Goal: Use online tool/utility: Utilize a website feature to perform a specific function

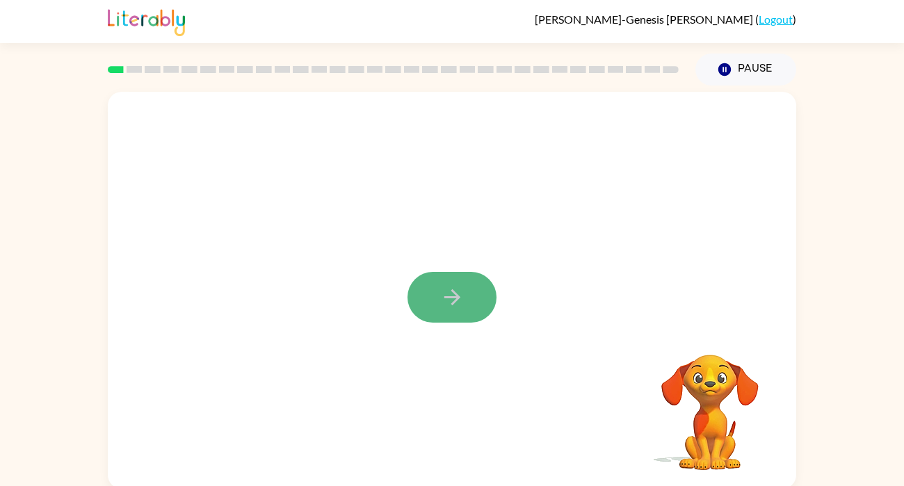
click at [482, 306] on button "button" at bounding box center [451, 297] width 89 height 51
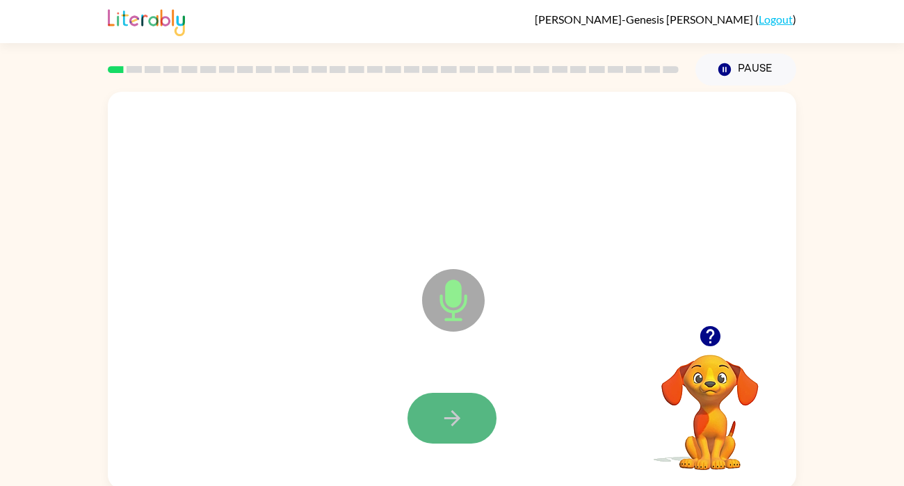
click at [462, 421] on icon "button" at bounding box center [452, 418] width 24 height 24
click at [441, 427] on icon "button" at bounding box center [452, 418] width 24 height 24
click at [441, 429] on icon "button" at bounding box center [452, 418] width 24 height 24
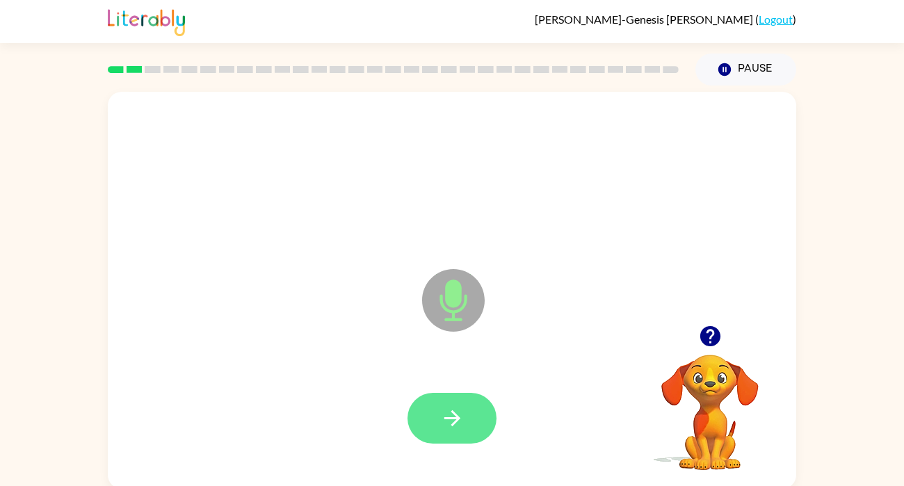
click at [434, 423] on button "button" at bounding box center [451, 418] width 89 height 51
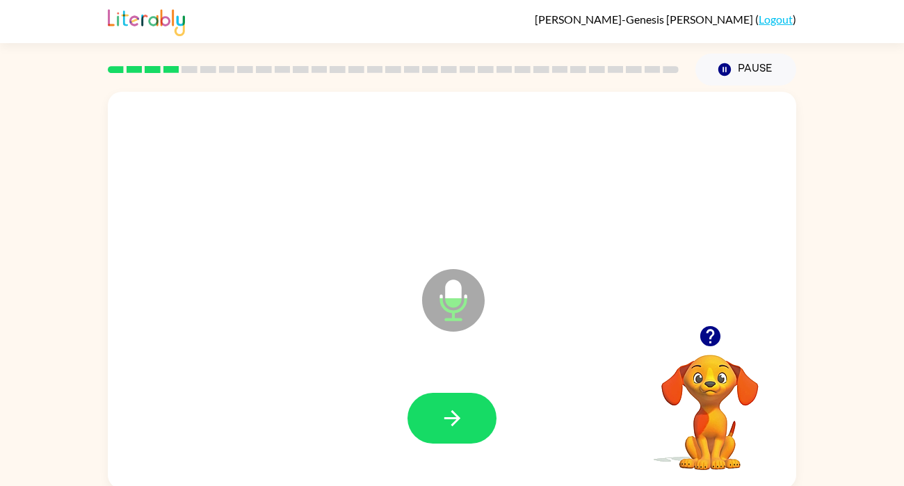
click at [434, 423] on button "button" at bounding box center [451, 418] width 89 height 51
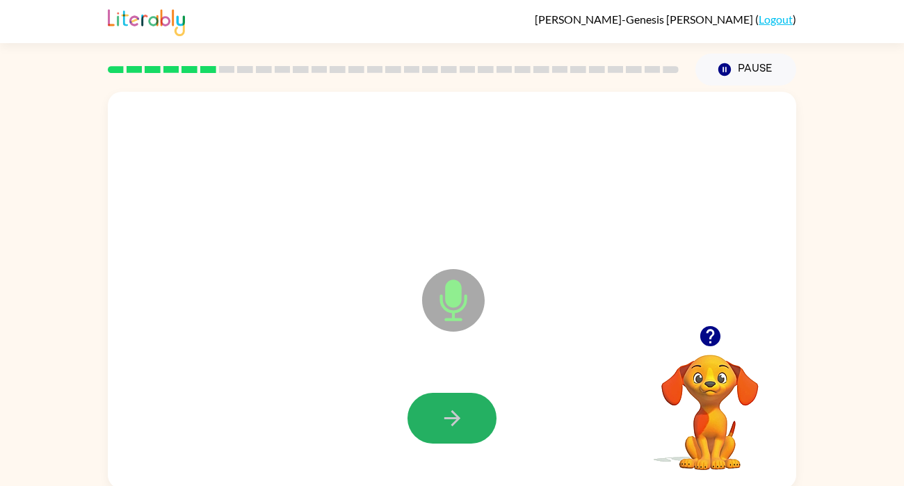
click at [434, 423] on button "button" at bounding box center [451, 418] width 89 height 51
click at [425, 420] on button "button" at bounding box center [451, 418] width 89 height 51
click at [708, 336] on icon "button" at bounding box center [709, 336] width 20 height 20
click at [451, 409] on icon "button" at bounding box center [452, 418] width 24 height 24
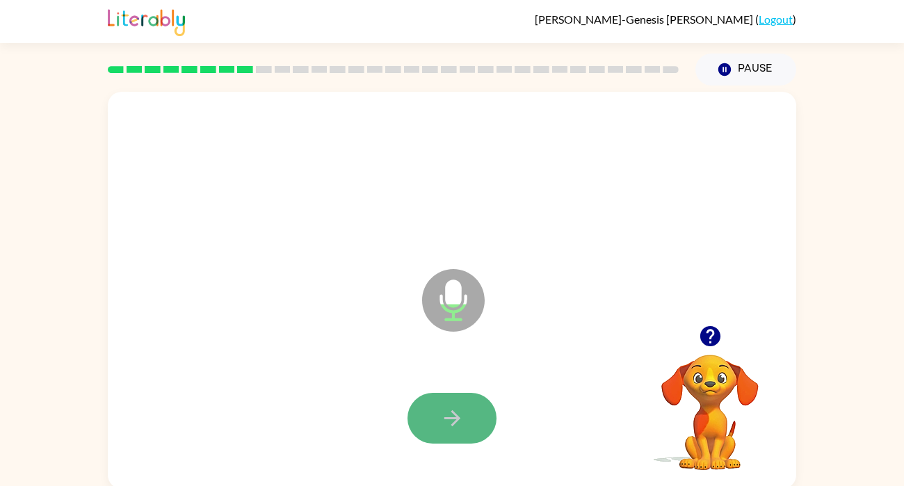
click at [453, 410] on icon "button" at bounding box center [452, 418] width 24 height 24
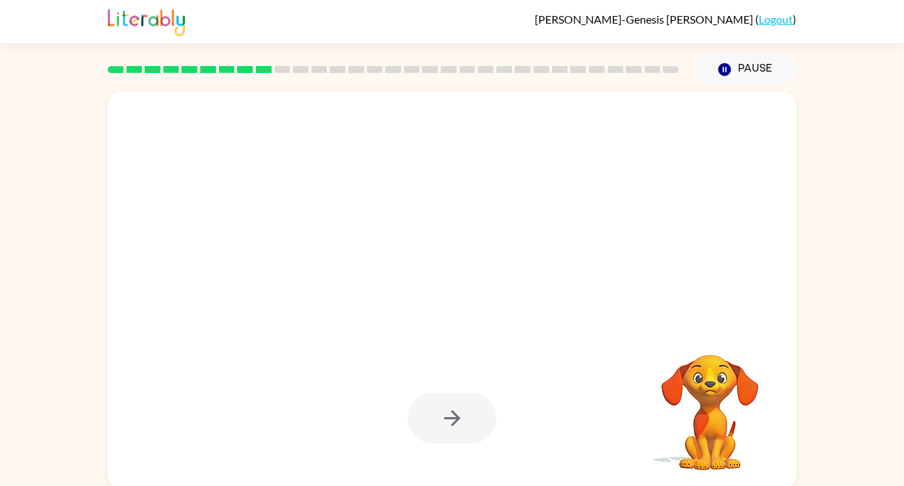
click at [453, 410] on div at bounding box center [451, 418] width 89 height 51
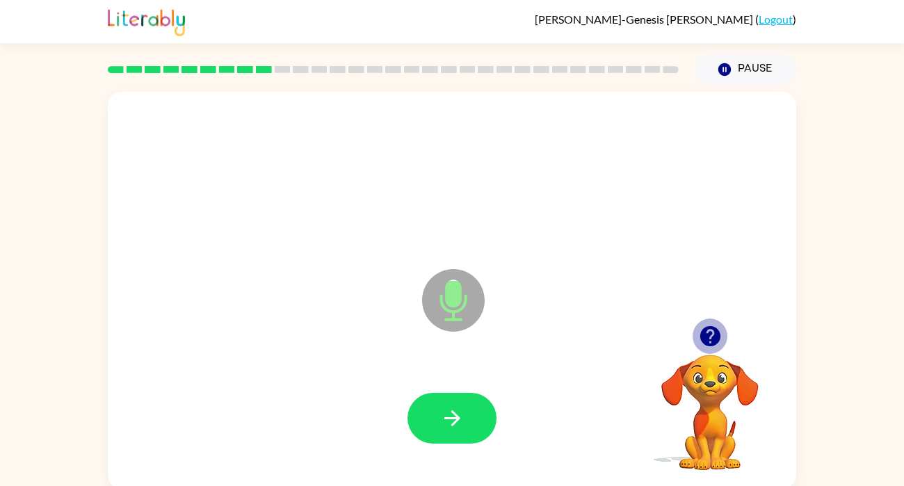
click at [717, 329] on icon "button" at bounding box center [709, 336] width 20 height 20
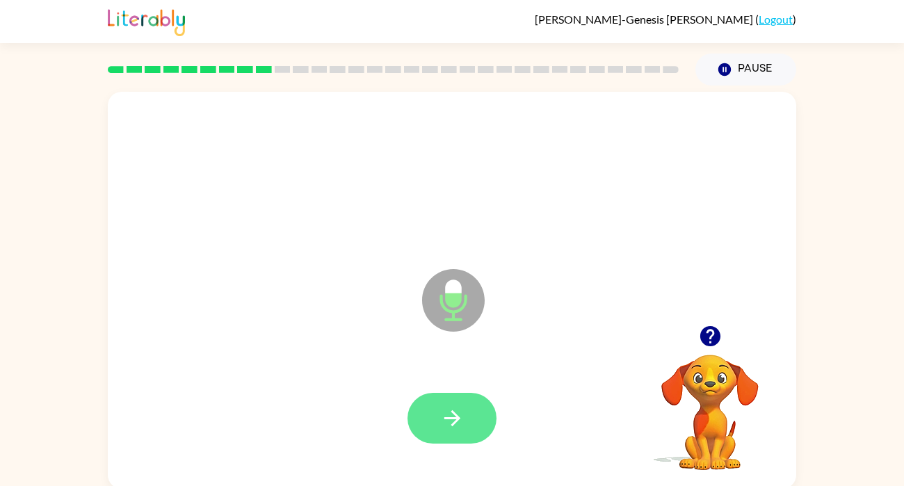
click at [459, 434] on button "button" at bounding box center [451, 418] width 89 height 51
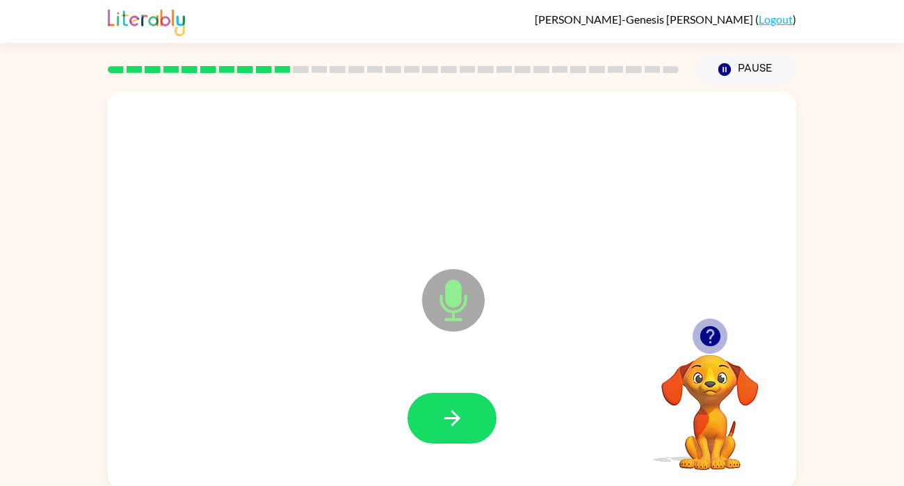
click at [698, 332] on icon "button" at bounding box center [710, 336] width 24 height 24
click at [425, 400] on button "button" at bounding box center [451, 418] width 89 height 51
click at [699, 341] on icon "button" at bounding box center [710, 336] width 24 height 24
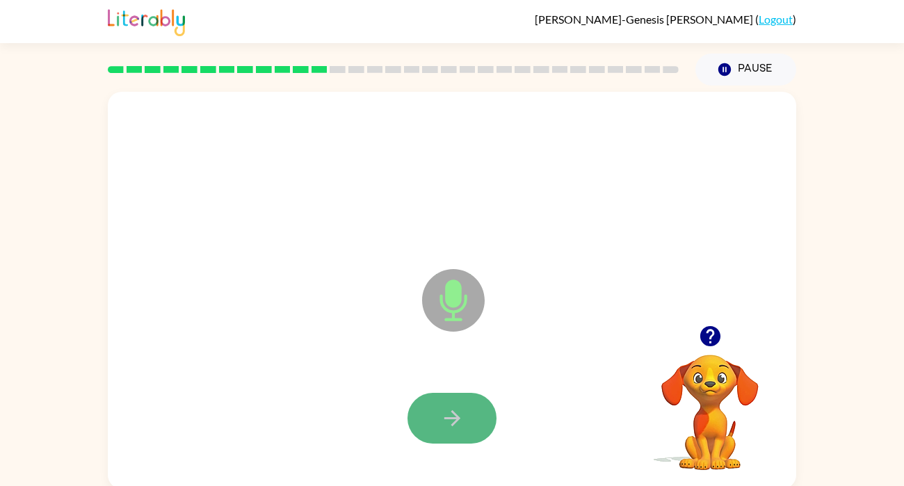
click at [424, 418] on button "button" at bounding box center [451, 418] width 89 height 51
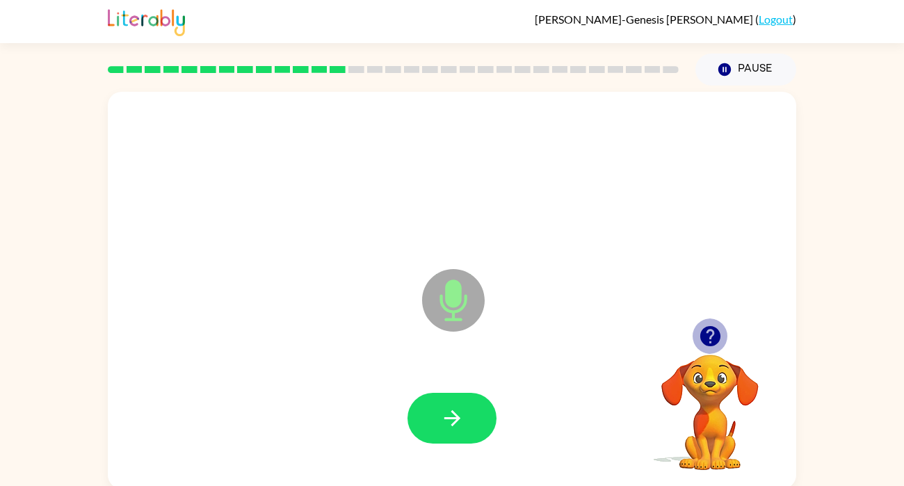
click at [712, 350] on button "button" at bounding box center [709, 335] width 35 height 35
click at [434, 436] on button "button" at bounding box center [451, 418] width 89 height 51
click at [441, 443] on div at bounding box center [452, 418] width 660 height 114
click at [441, 420] on icon "button" at bounding box center [452, 418] width 24 height 24
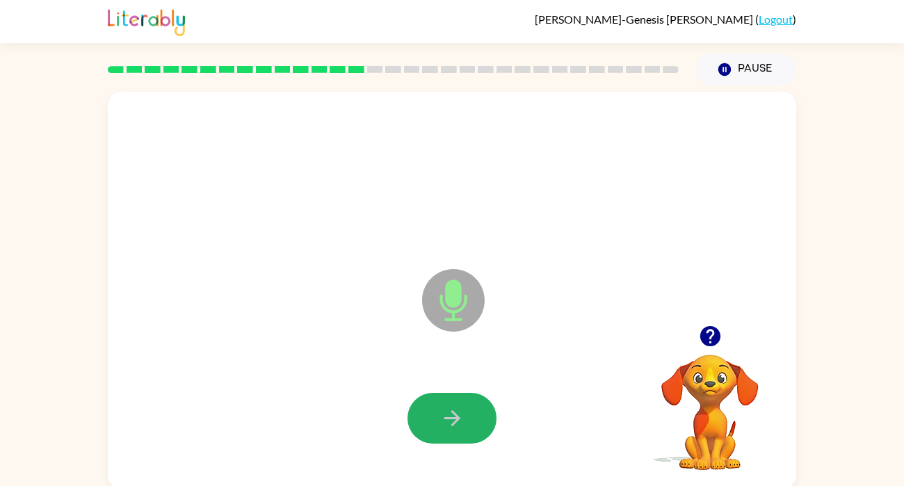
click at [441, 420] on icon "button" at bounding box center [452, 418] width 24 height 24
click at [708, 334] on icon "button" at bounding box center [709, 336] width 20 height 20
click at [439, 394] on button "button" at bounding box center [451, 418] width 89 height 51
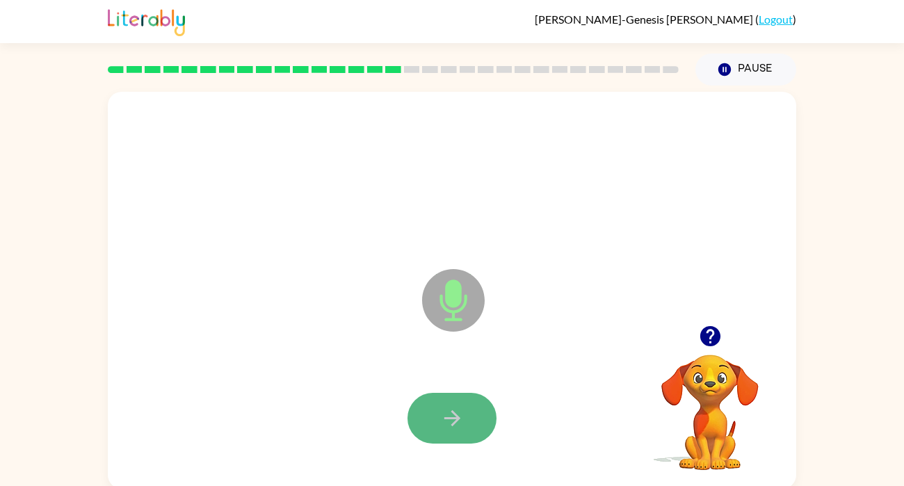
click at [440, 395] on button "button" at bounding box center [451, 418] width 89 height 51
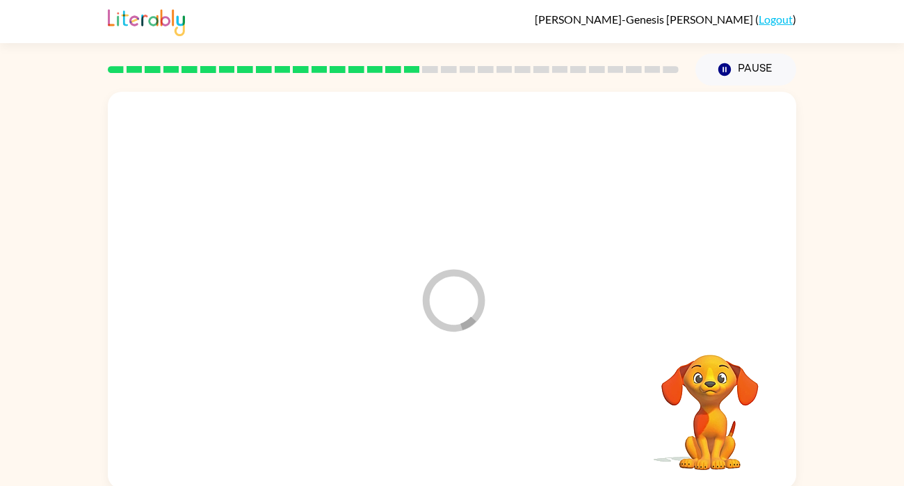
click at [440, 395] on div at bounding box center [452, 418] width 660 height 114
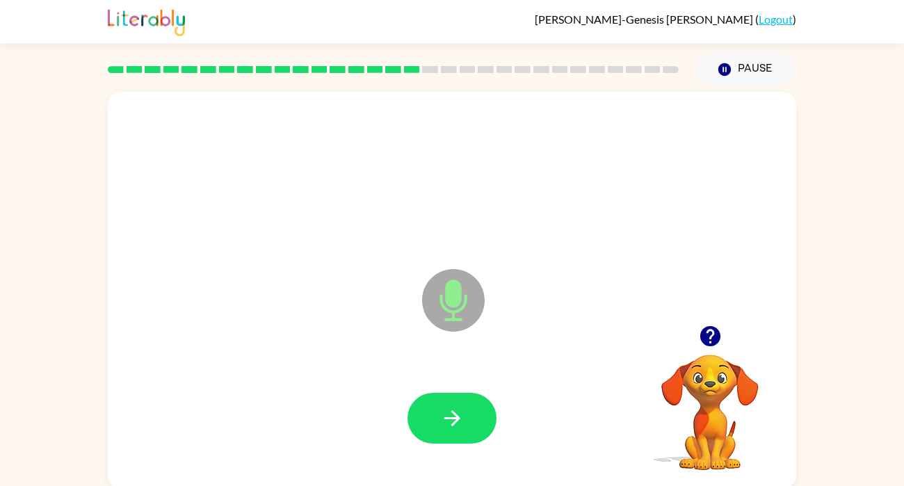
click at [440, 395] on button "button" at bounding box center [451, 418] width 89 height 51
click at [441, 392] on div at bounding box center [452, 418] width 660 height 114
click at [437, 406] on button "button" at bounding box center [451, 418] width 89 height 51
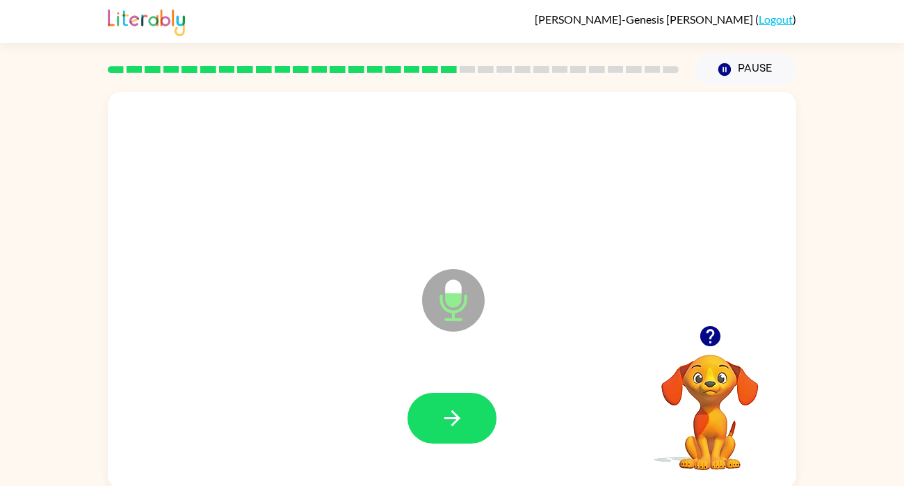
click at [437, 406] on button "button" at bounding box center [451, 418] width 89 height 51
click at [439, 404] on button "button" at bounding box center [451, 418] width 89 height 51
click at [440, 406] on icon "button" at bounding box center [452, 418] width 24 height 24
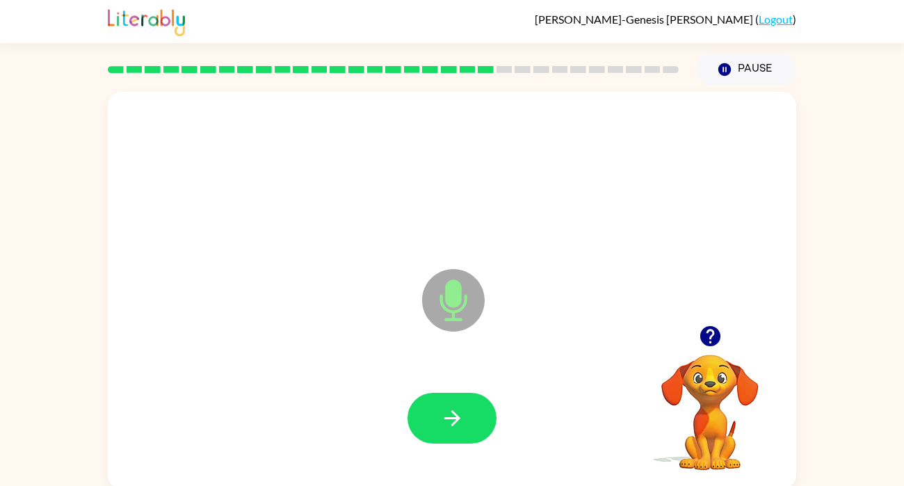
click at [215, 430] on div at bounding box center [452, 418] width 660 height 114
click at [466, 421] on button "button" at bounding box center [451, 418] width 89 height 51
drag, startPoint x: 466, startPoint y: 421, endPoint x: 477, endPoint y: 464, distance: 44.3
click at [477, 464] on div at bounding box center [452, 418] width 660 height 114
click at [460, 423] on icon "button" at bounding box center [452, 418] width 24 height 24
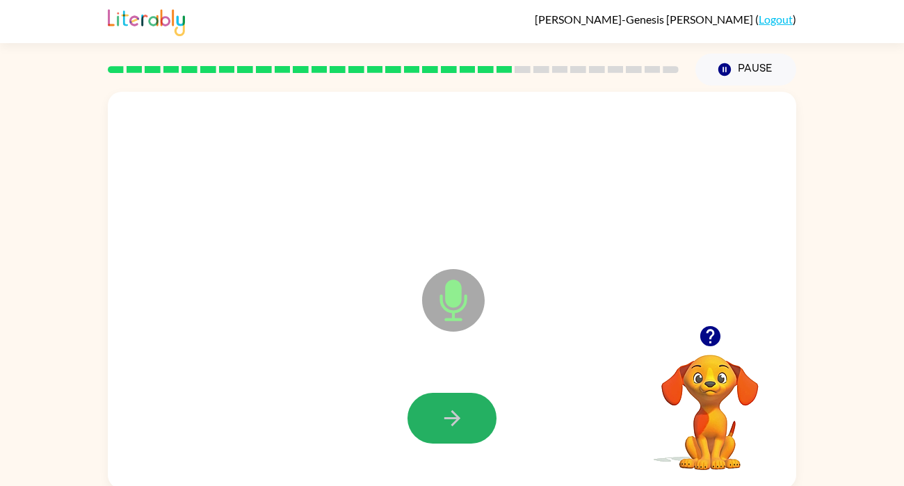
click at [460, 423] on icon "button" at bounding box center [452, 418] width 24 height 24
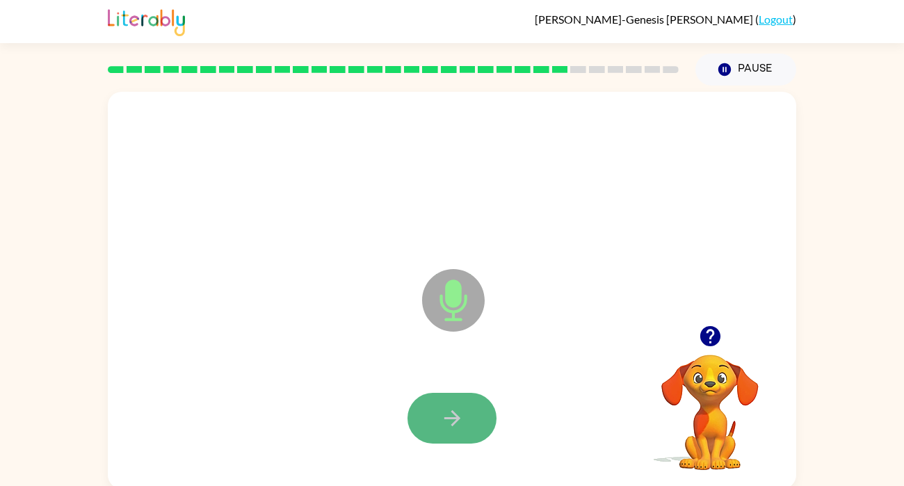
click at [464, 427] on button "button" at bounding box center [451, 418] width 89 height 51
click at [466, 430] on button "button" at bounding box center [451, 418] width 89 height 51
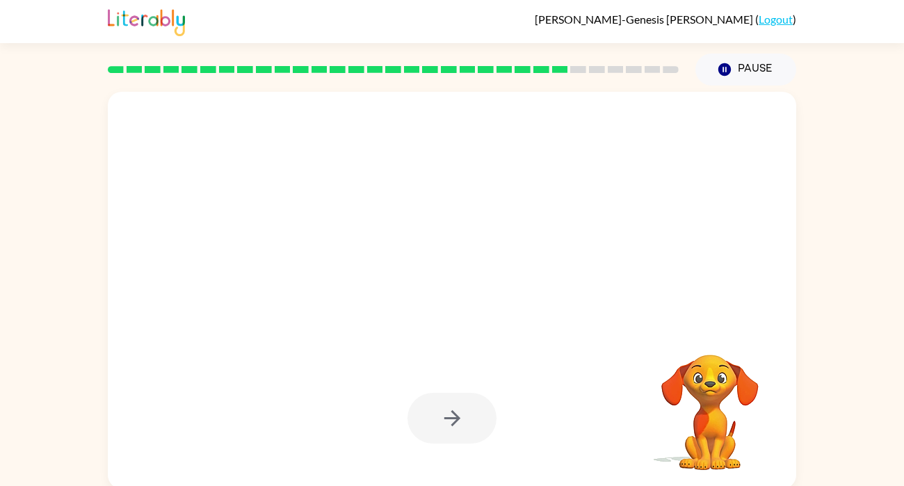
click at [520, 193] on div at bounding box center [452, 177] width 660 height 114
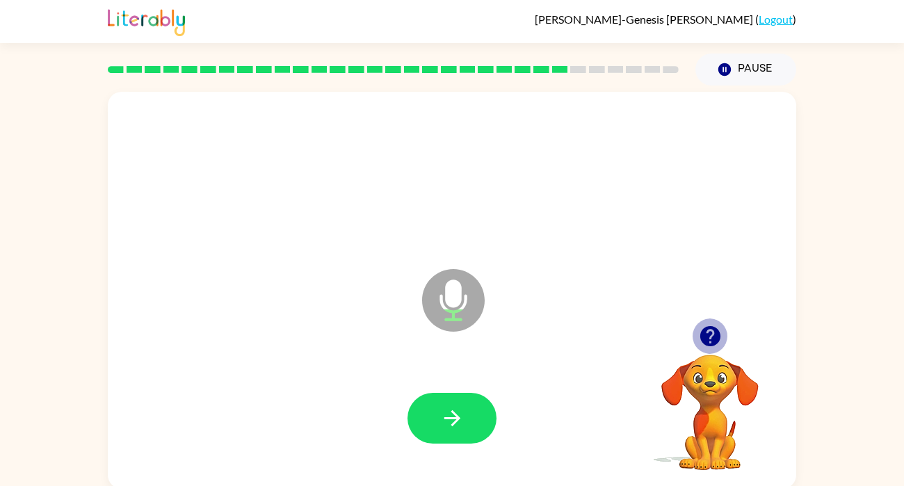
click at [713, 340] on icon "button" at bounding box center [709, 336] width 20 height 20
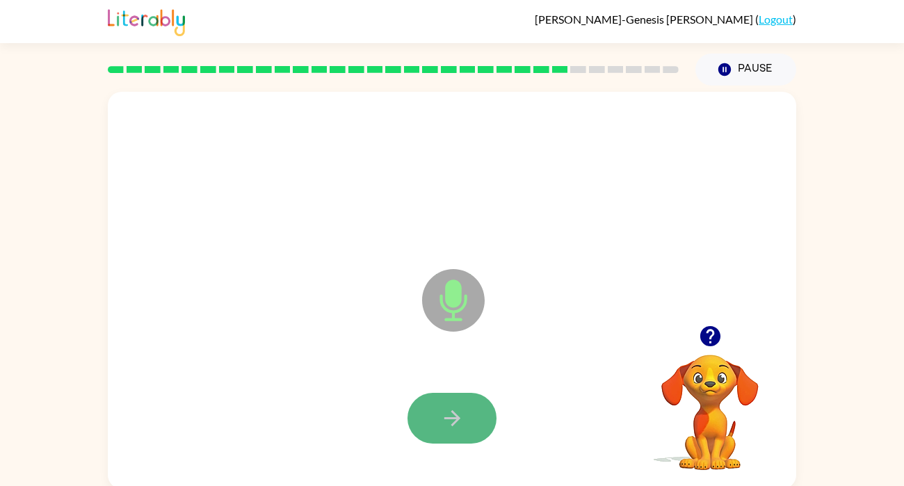
click at [456, 423] on icon "button" at bounding box center [452, 418] width 24 height 24
click at [455, 423] on icon "button" at bounding box center [452, 418] width 24 height 24
click at [456, 435] on button "button" at bounding box center [451, 418] width 89 height 51
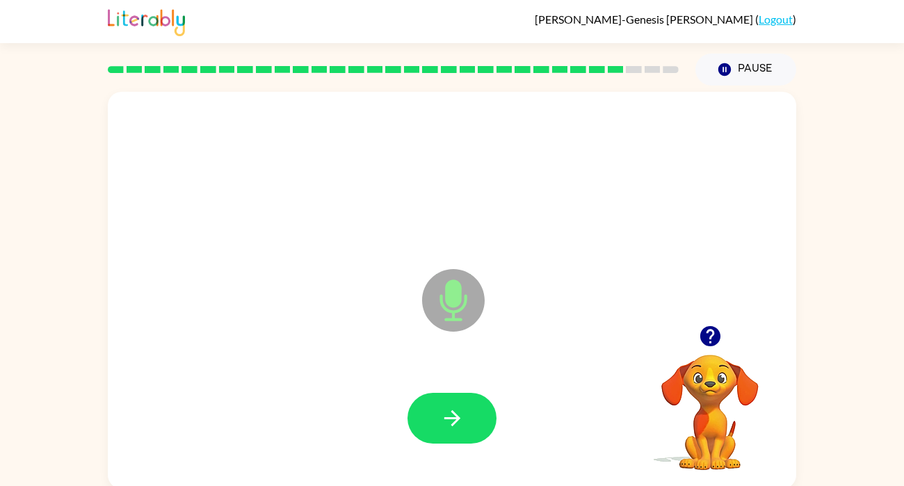
click at [456, 435] on button "button" at bounding box center [451, 418] width 89 height 51
click at [454, 439] on button "button" at bounding box center [451, 418] width 89 height 51
click at [458, 431] on button "button" at bounding box center [451, 418] width 89 height 51
click at [443, 418] on icon "button" at bounding box center [452, 418] width 24 height 24
click at [443, 416] on icon "button" at bounding box center [452, 418] width 24 height 24
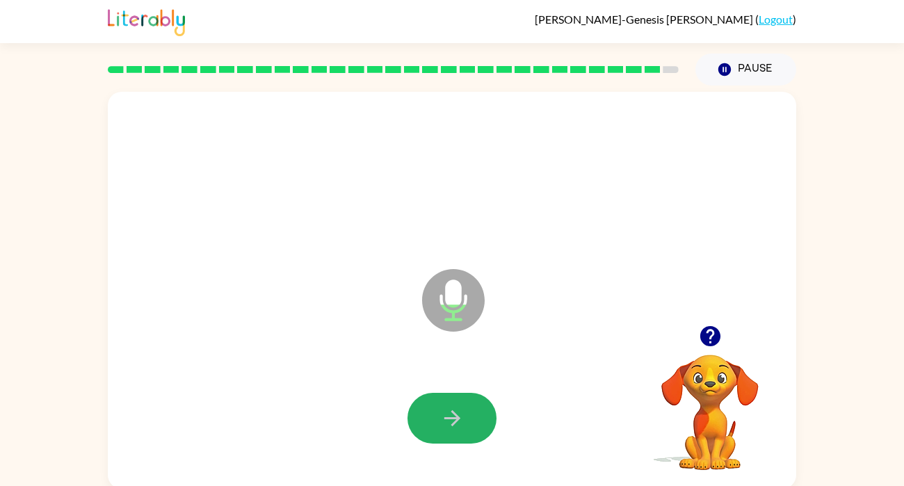
click at [443, 416] on icon "button" at bounding box center [452, 418] width 24 height 24
